Goal: Information Seeking & Learning: Learn about a topic

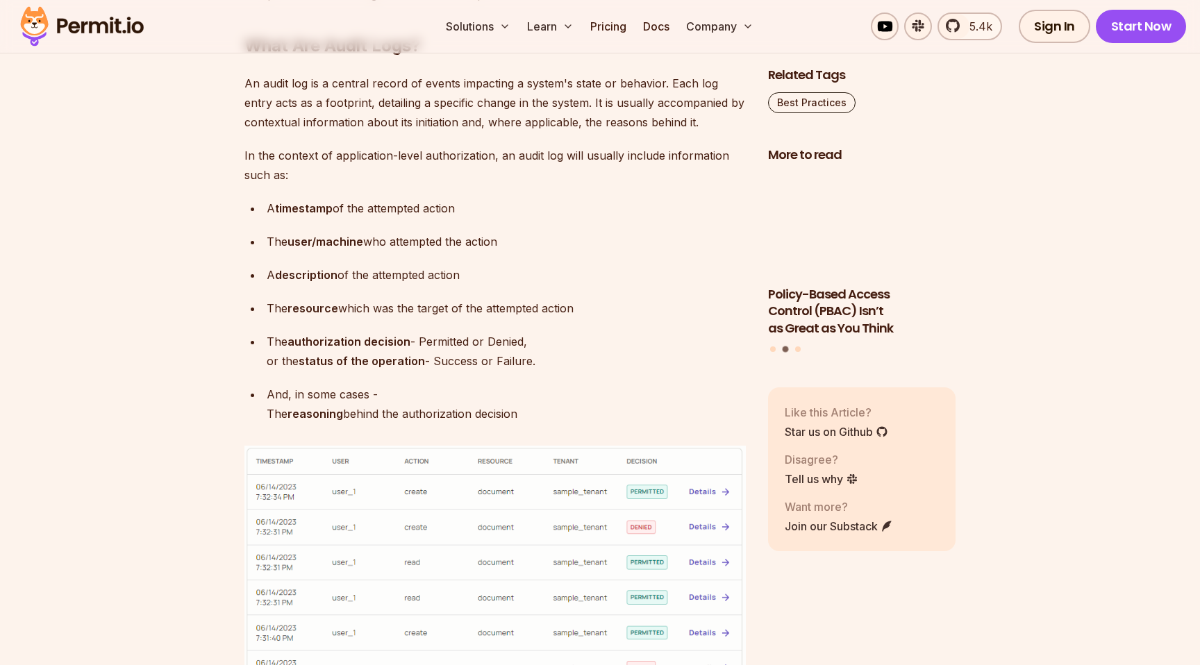
scroll to position [1044, 0]
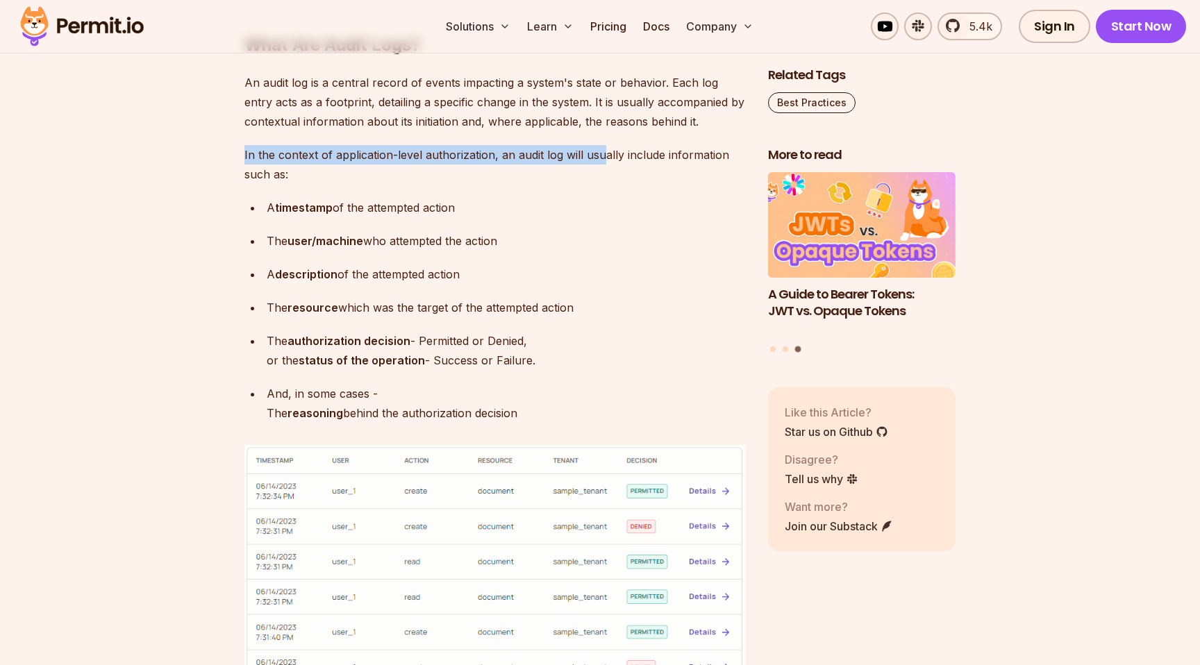
drag, startPoint x: 368, startPoint y: 144, endPoint x: 612, endPoint y: 148, distance: 243.7
click at [605, 148] on p "In the context of application-level authorization, an audit log will usually in…" at bounding box center [494, 164] width 501 height 39
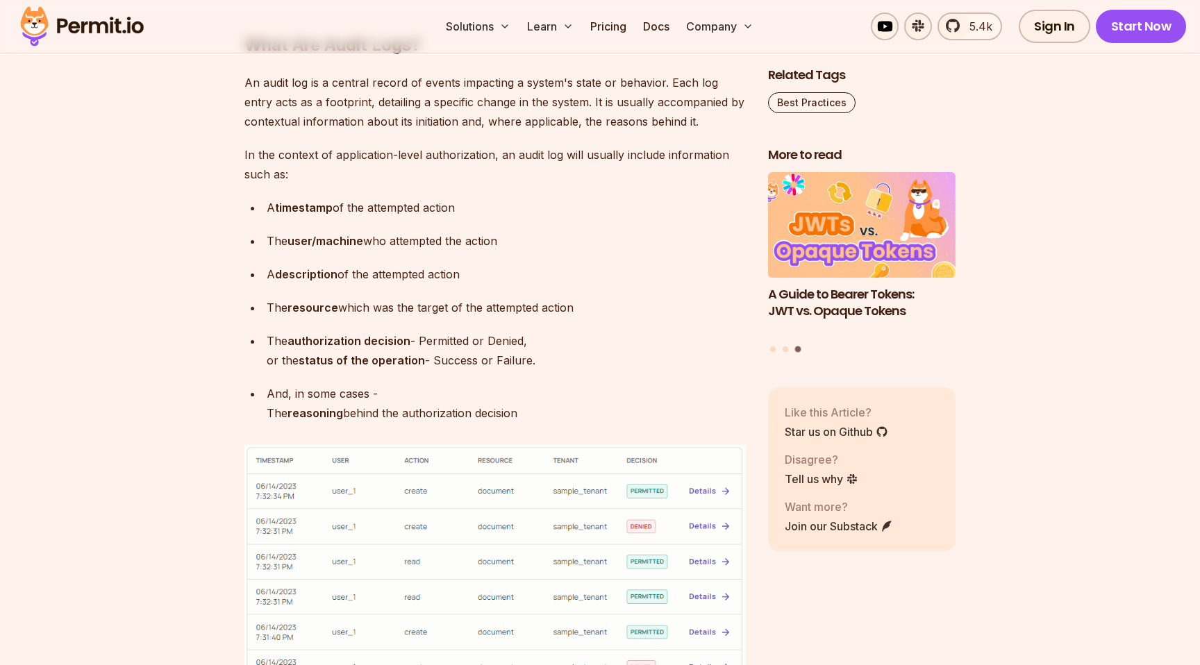
click at [612, 148] on p "In the context of application-level authorization, an audit log will usually in…" at bounding box center [494, 164] width 501 height 39
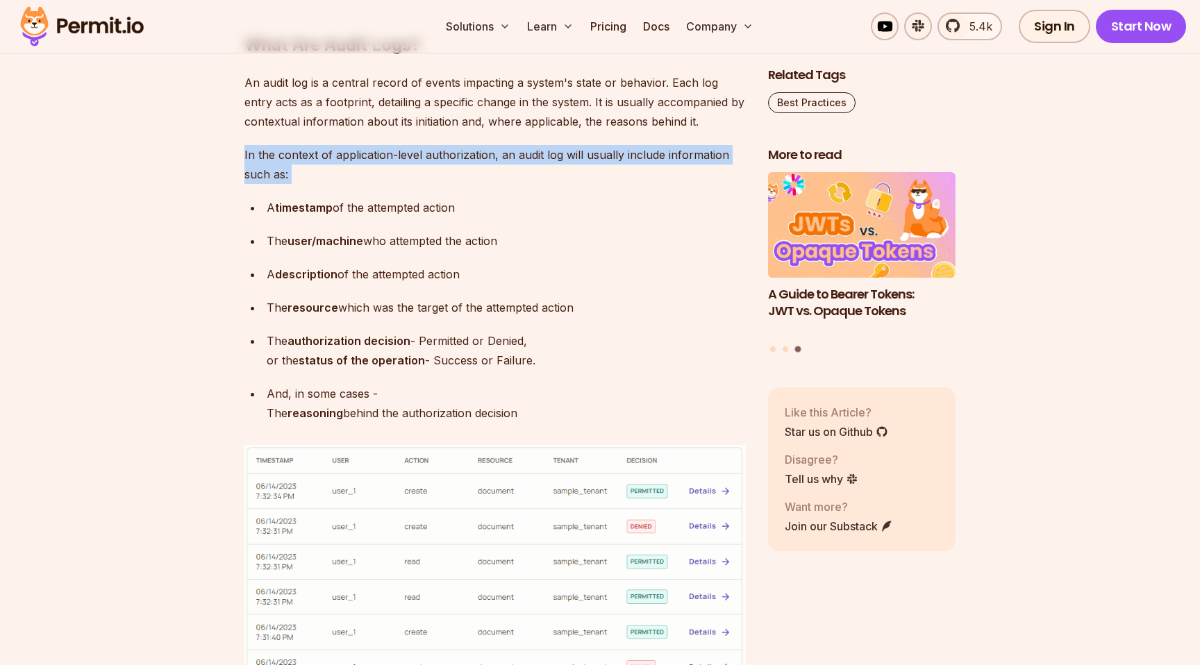
click at [612, 148] on p "In the context of application-level authorization, an audit log will usually in…" at bounding box center [494, 164] width 501 height 39
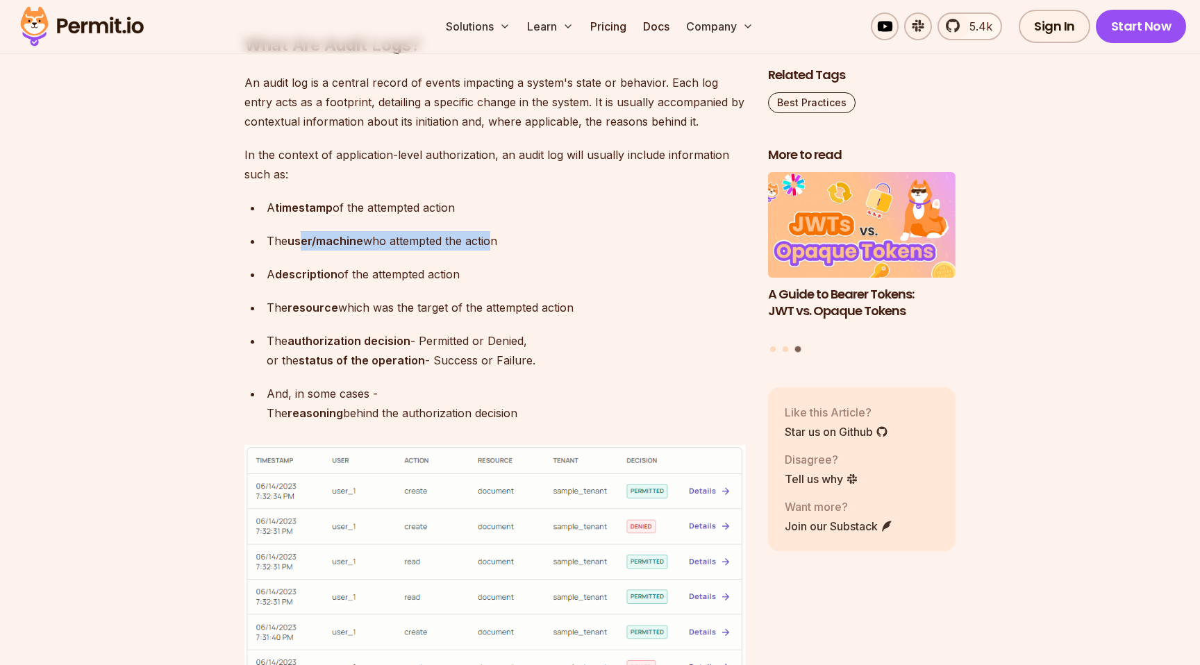
drag, startPoint x: 311, startPoint y: 237, endPoint x: 489, endPoint y: 246, distance: 178.0
click at [489, 246] on p "The user/machine who attempted the action" at bounding box center [506, 240] width 479 height 19
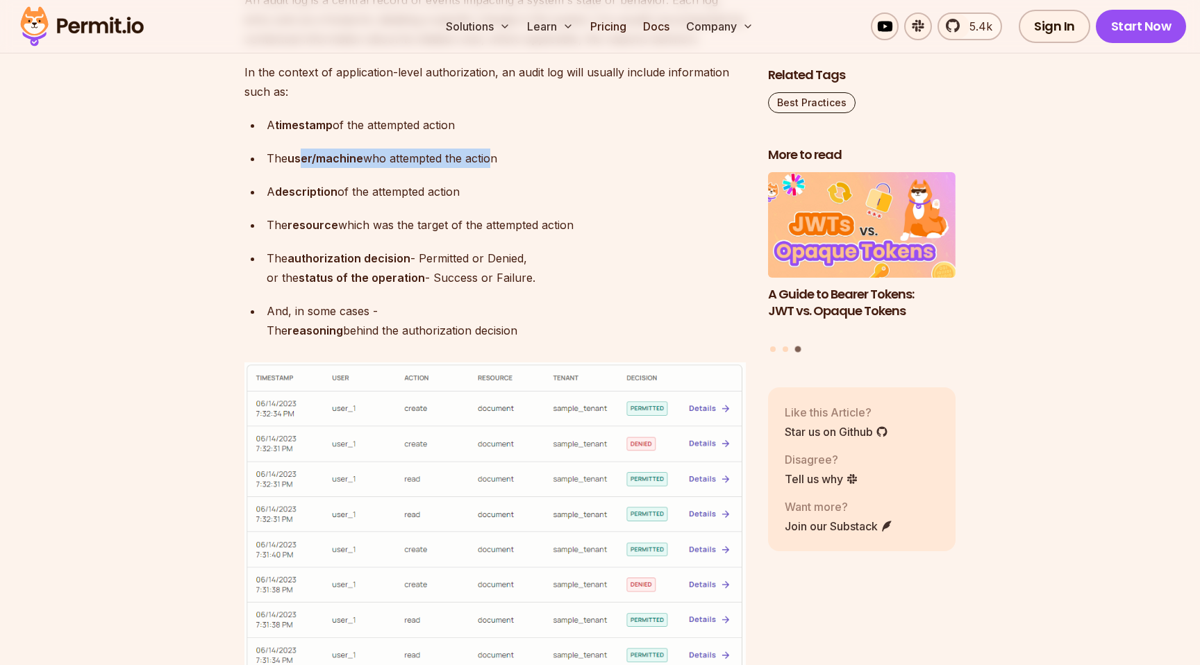
scroll to position [1129, 0]
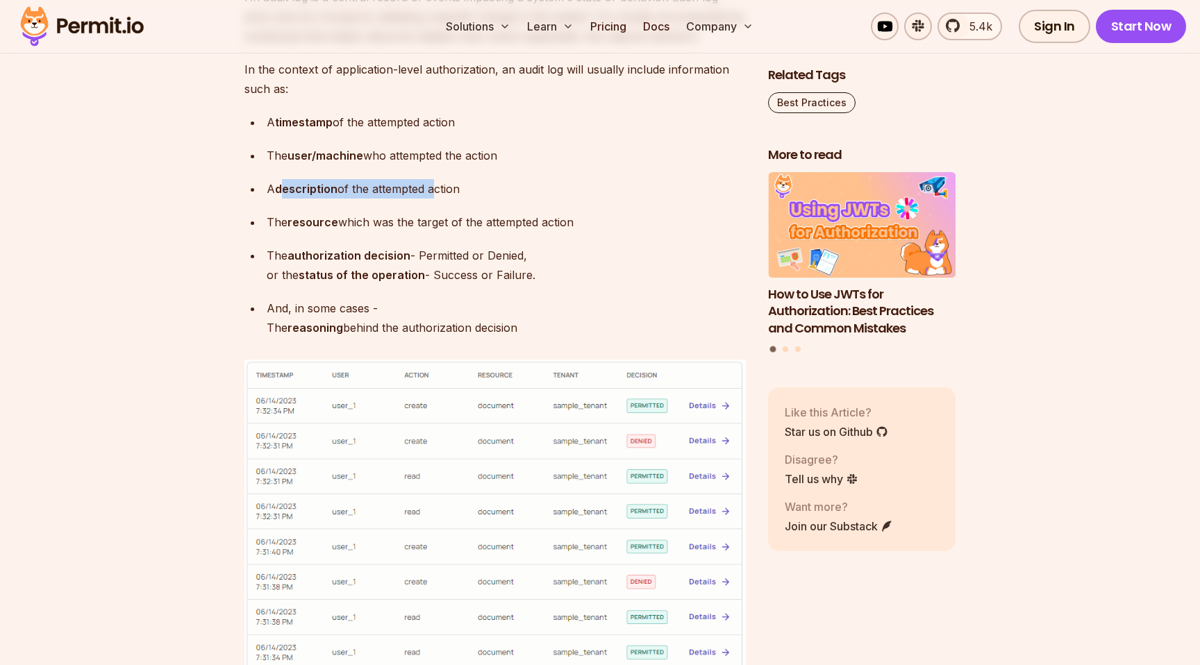
drag, startPoint x: 285, startPoint y: 185, endPoint x: 434, endPoint y: 191, distance: 149.4
click at [434, 191] on p "A description of the attempted action" at bounding box center [506, 188] width 479 height 19
drag, startPoint x: 294, startPoint y: 224, endPoint x: 473, endPoint y: 224, distance: 179.1
click at [473, 224] on p "The resource which was the target of the attempted action" at bounding box center [506, 221] width 479 height 19
drag, startPoint x: 321, startPoint y: 260, endPoint x: 481, endPoint y: 260, distance: 160.4
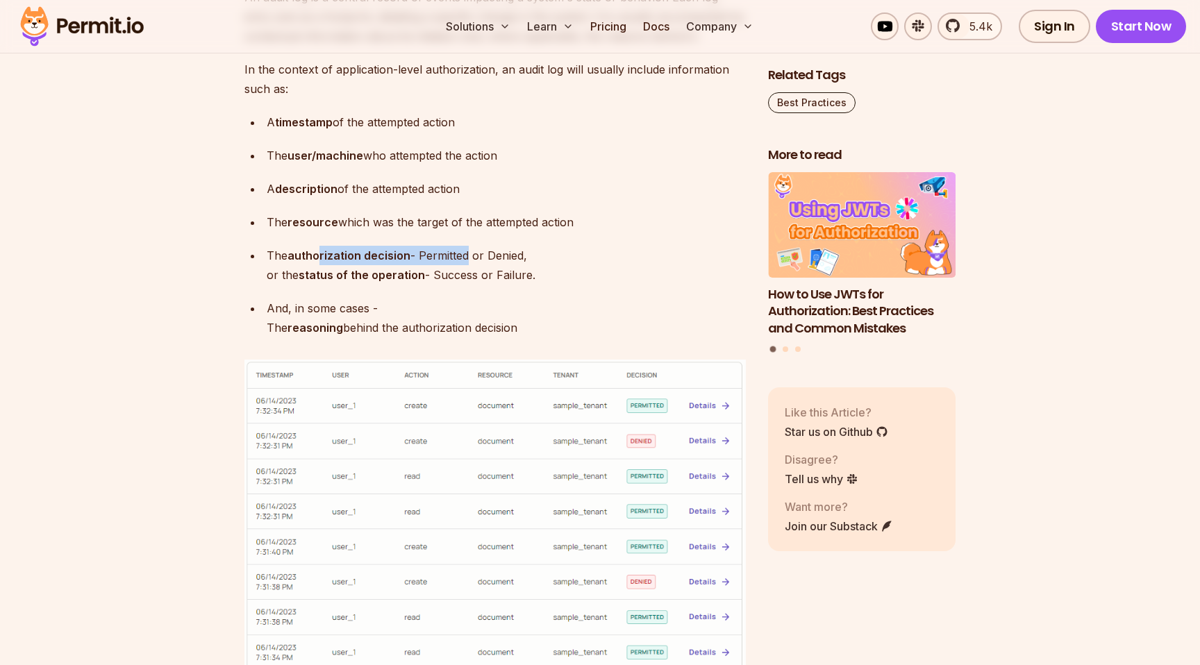
click at [480, 260] on p "The authorization decision - Permitted or Denied, or the status of the operatio…" at bounding box center [506, 265] width 479 height 39
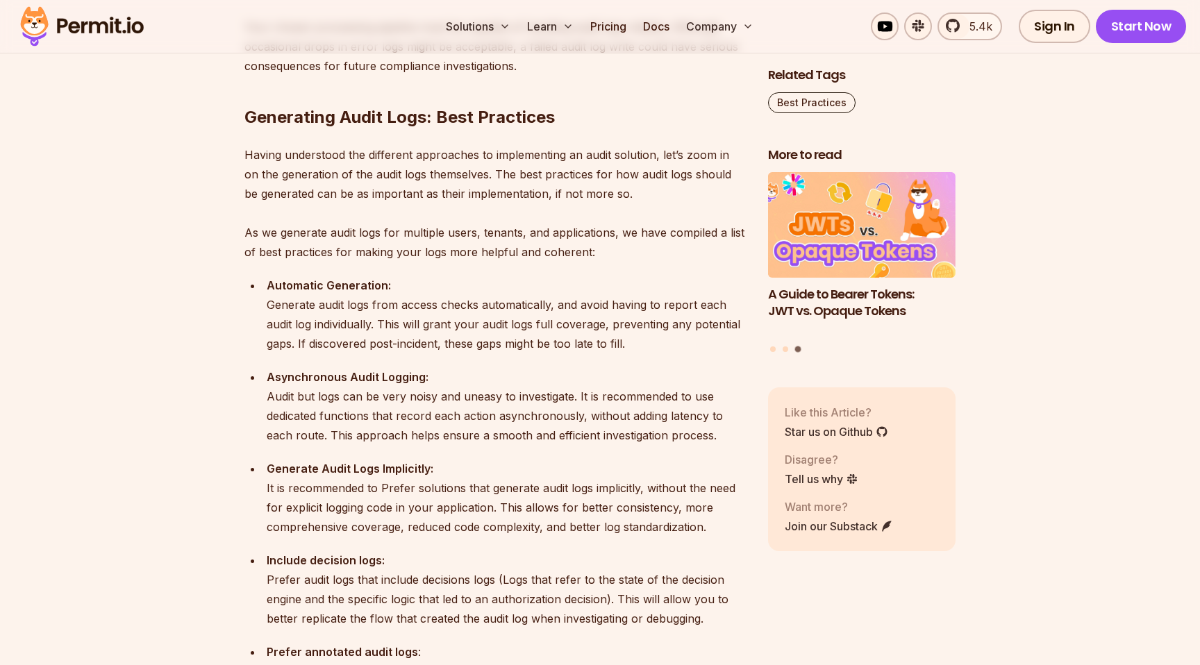
scroll to position [3355, 0]
